Goal: Find specific page/section: Find specific page/section

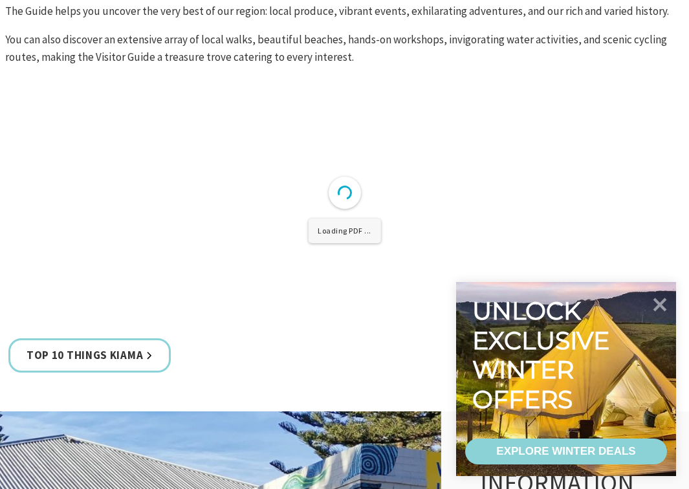
scroll to position [540, 0]
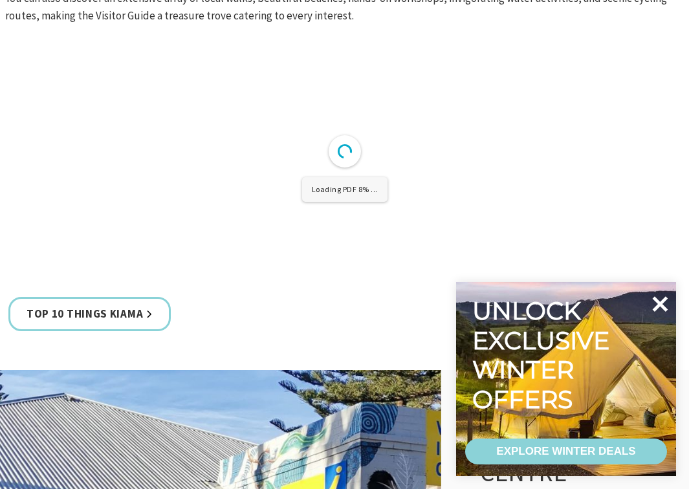
click at [658, 306] on icon at bounding box center [661, 304] width 16 height 16
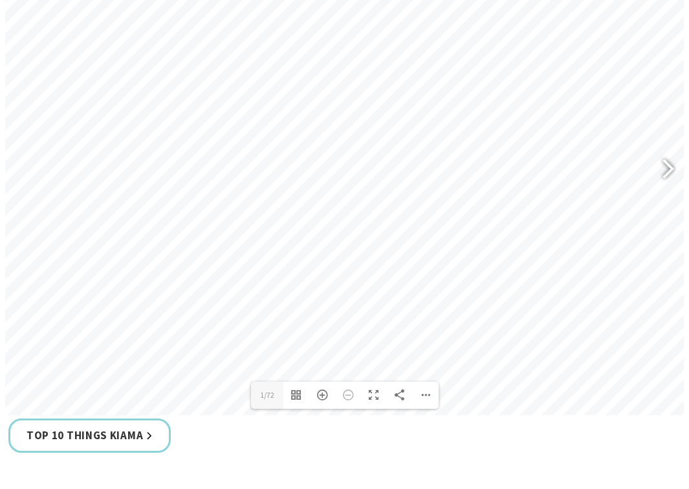
scroll to position [554, 0]
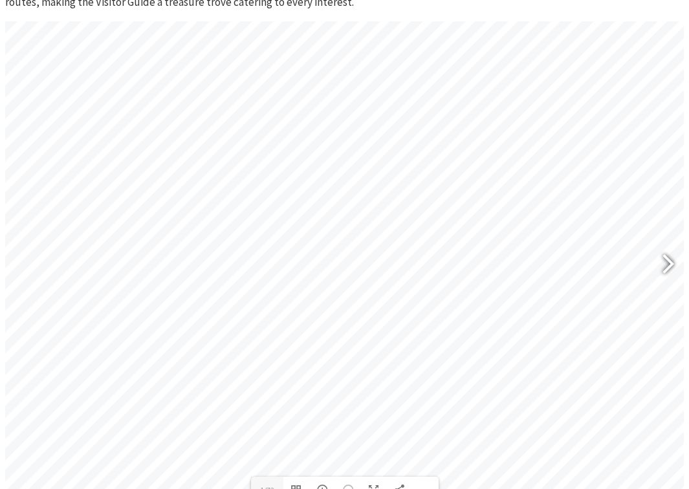
click at [672, 258] on div at bounding box center [663, 265] width 30 height 47
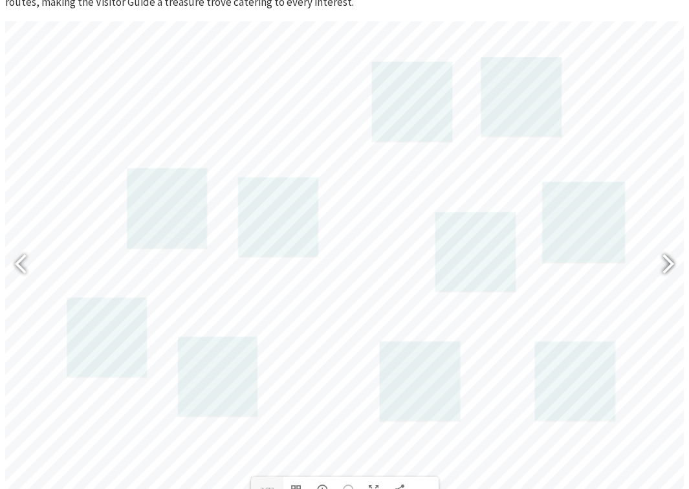
click at [672, 258] on div at bounding box center [663, 265] width 30 height 47
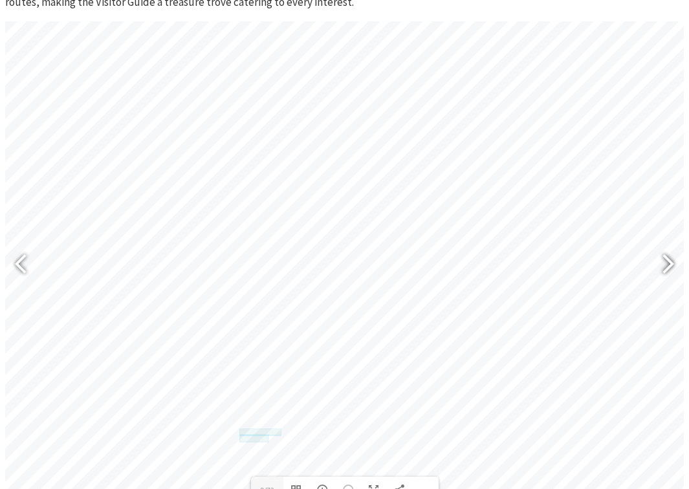
click at [672, 258] on div at bounding box center [663, 265] width 30 height 47
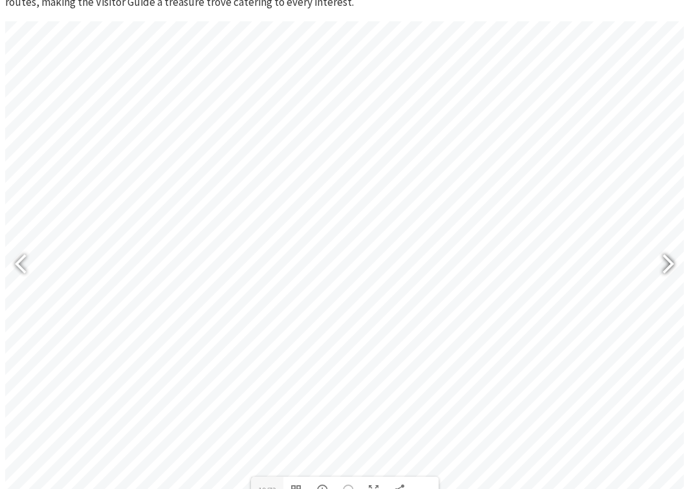
click at [672, 258] on div at bounding box center [663, 265] width 30 height 47
click at [669, 266] on div at bounding box center [663, 265] width 30 height 47
type input "25"
